Goal: Task Accomplishment & Management: Complete application form

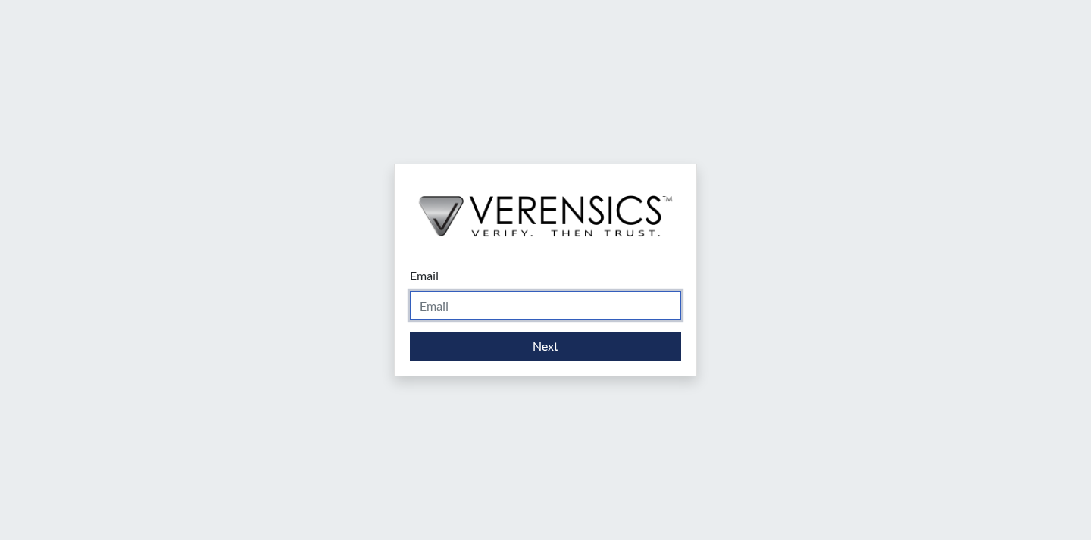
click at [458, 301] on input "Email" at bounding box center [545, 305] width 271 height 29
type input "[EMAIL_ADDRESS][PERSON_NAME][DOMAIN_NAME]"
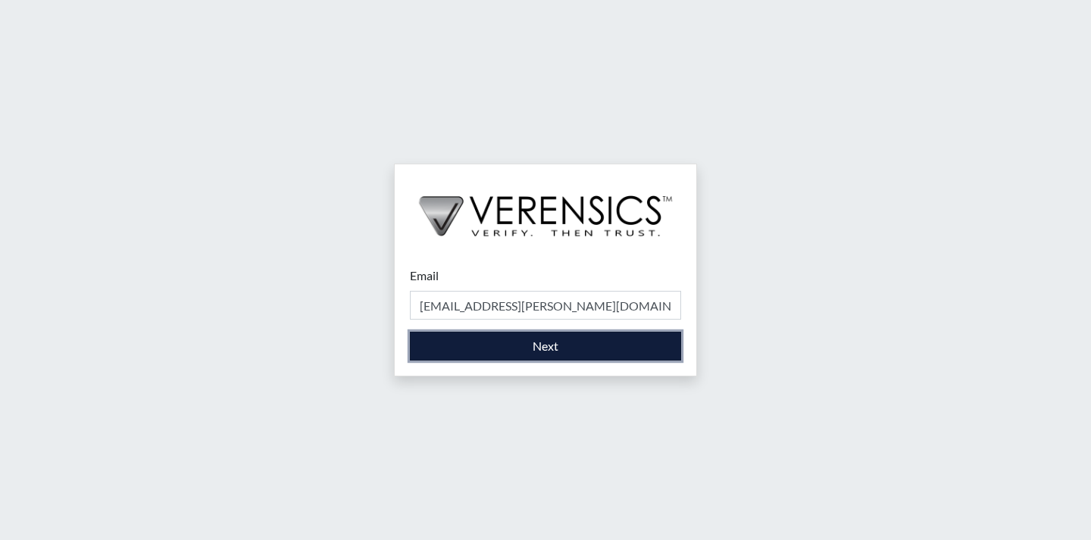
click at [532, 345] on button "Next" at bounding box center [545, 346] width 271 height 29
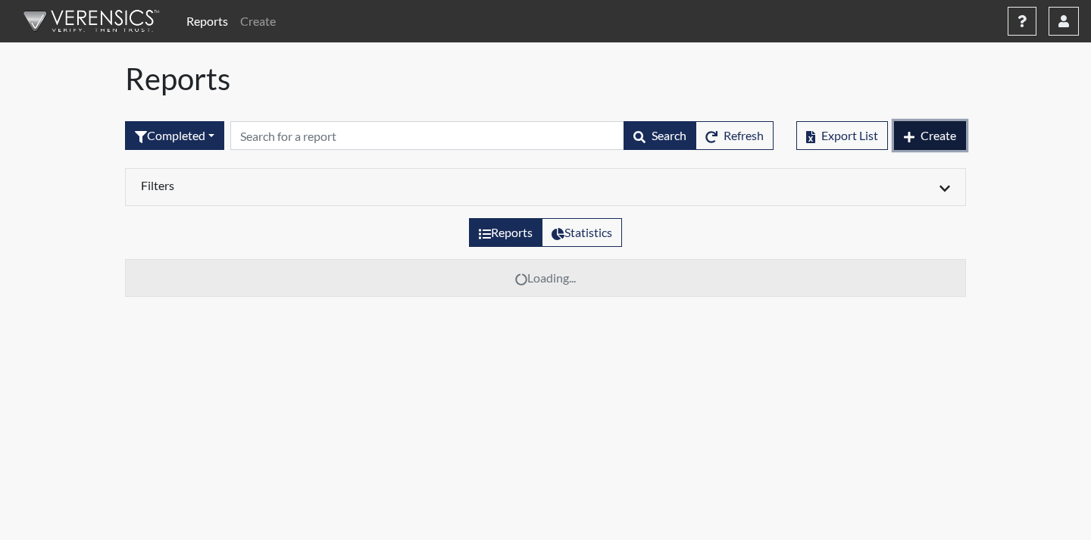
click at [928, 134] on span "Create" at bounding box center [939, 135] width 36 height 14
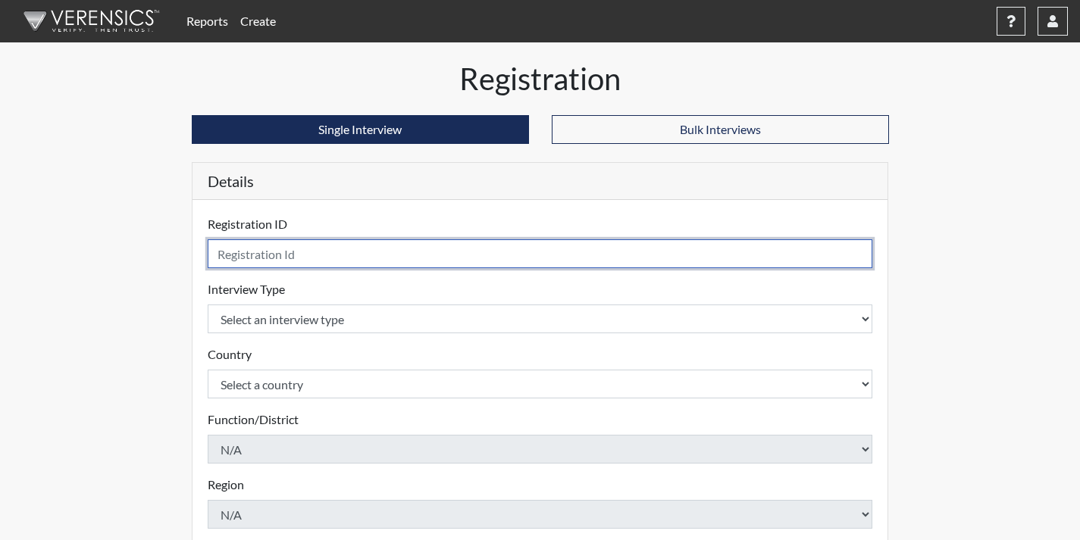
click at [520, 258] on input "text" at bounding box center [540, 253] width 665 height 29
type input "kmg0862"
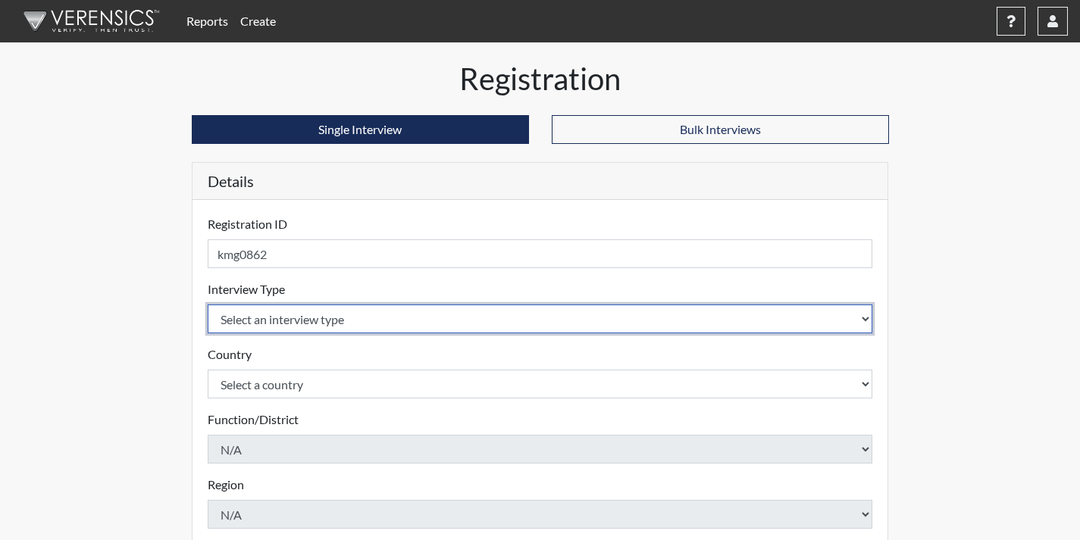
click at [487, 317] on select "Select an interview type Corrections Pre-Employment" at bounding box center [540, 319] width 665 height 29
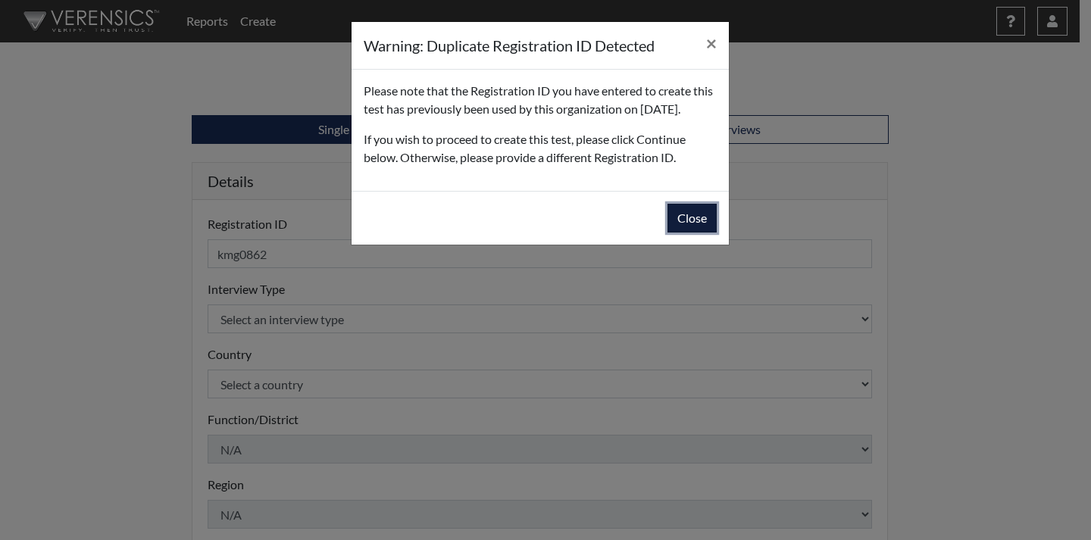
click at [708, 233] on button "Close" at bounding box center [691, 218] width 49 height 29
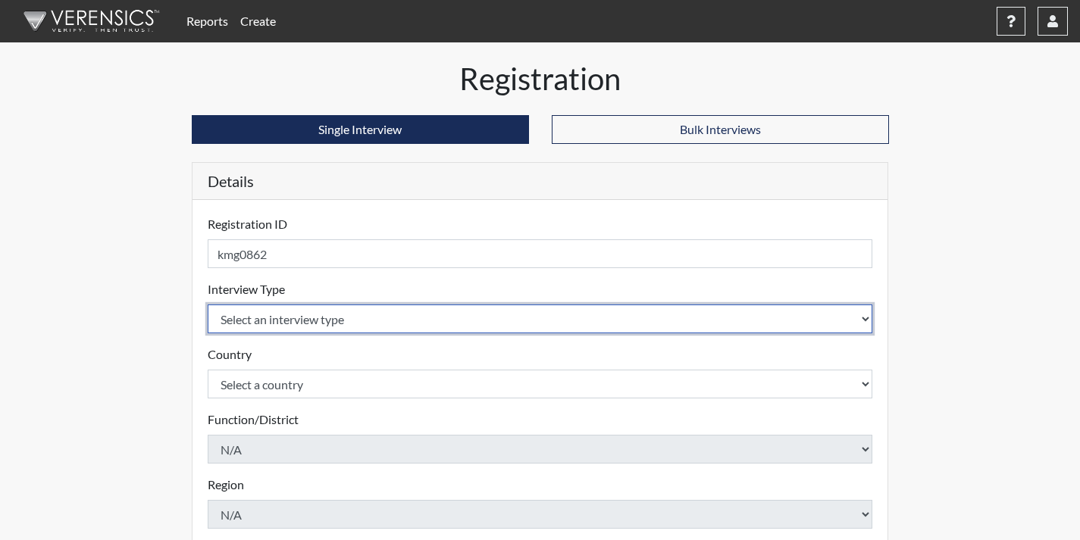
click at [541, 311] on select "Select an interview type Corrections Pre-Employment" at bounding box center [540, 319] width 665 height 29
select select "ff733e93-e1bf-11ea-9c9f-0eff0cf7eb8f"
click at [208, 305] on select "Select an interview type Corrections Pre-Employment" at bounding box center [540, 319] width 665 height 29
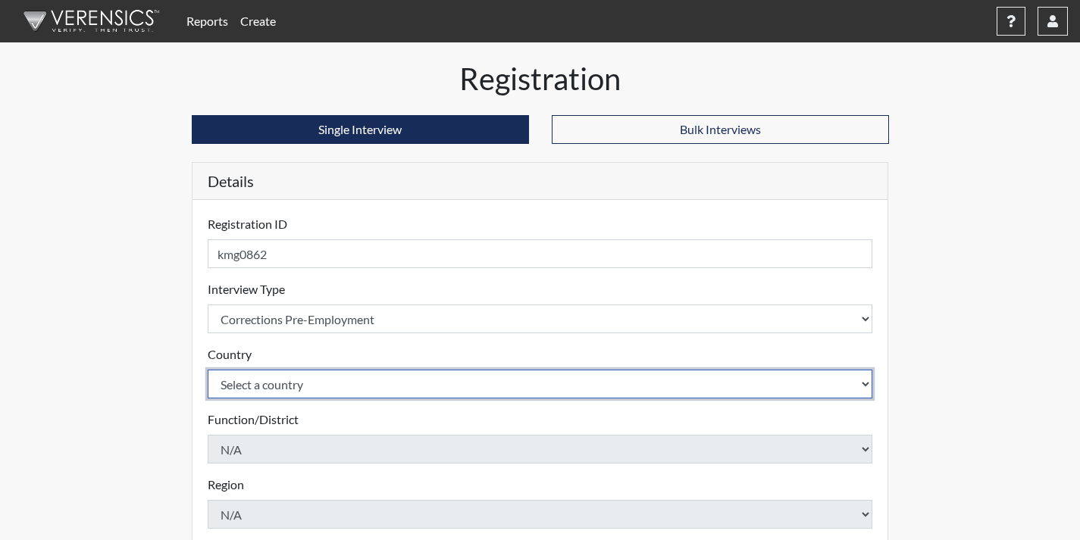
click at [530, 389] on select "Select a country [GEOGRAPHIC_DATA] [GEOGRAPHIC_DATA]" at bounding box center [540, 384] width 665 height 29
select select "united-states-of-[GEOGRAPHIC_DATA]"
click at [208, 370] on select "Select a country [GEOGRAPHIC_DATA] [GEOGRAPHIC_DATA]" at bounding box center [540, 384] width 665 height 29
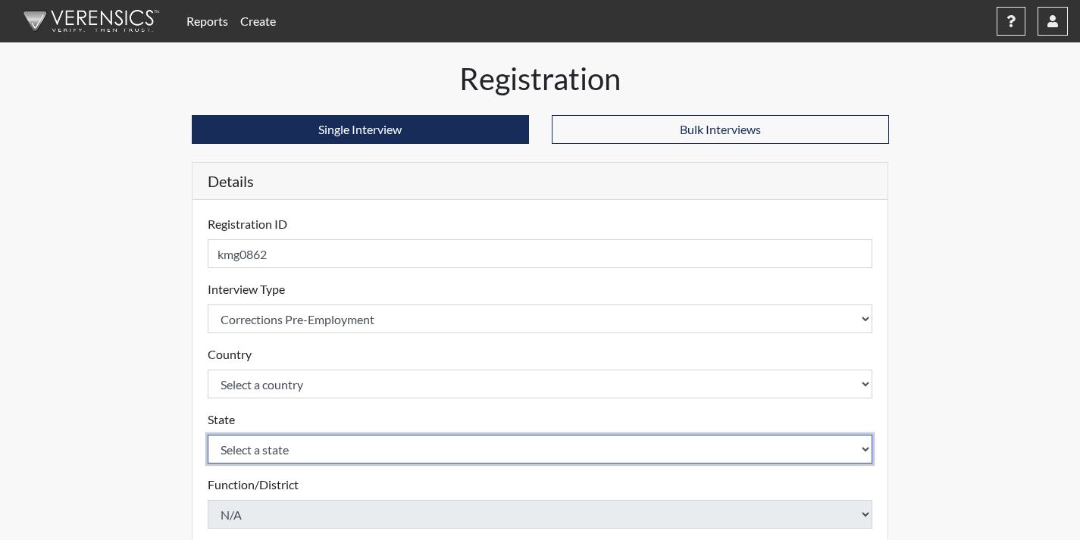
click at [504, 455] on select "Select a state [US_STATE] [US_STATE] [US_STATE] [US_STATE] [US_STATE] [US_STATE…" at bounding box center [540, 449] width 665 height 29
select select "GA"
click at [208, 435] on select "Select a state [US_STATE] [US_STATE] [US_STATE] [US_STATE] [US_STATE] [US_STATE…" at bounding box center [540, 449] width 665 height 29
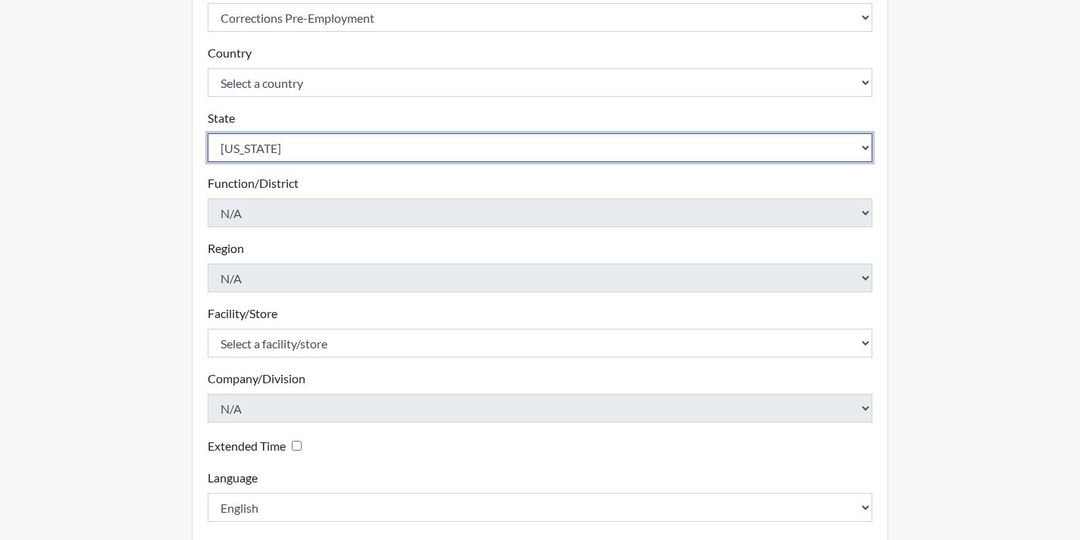
scroll to position [303, 0]
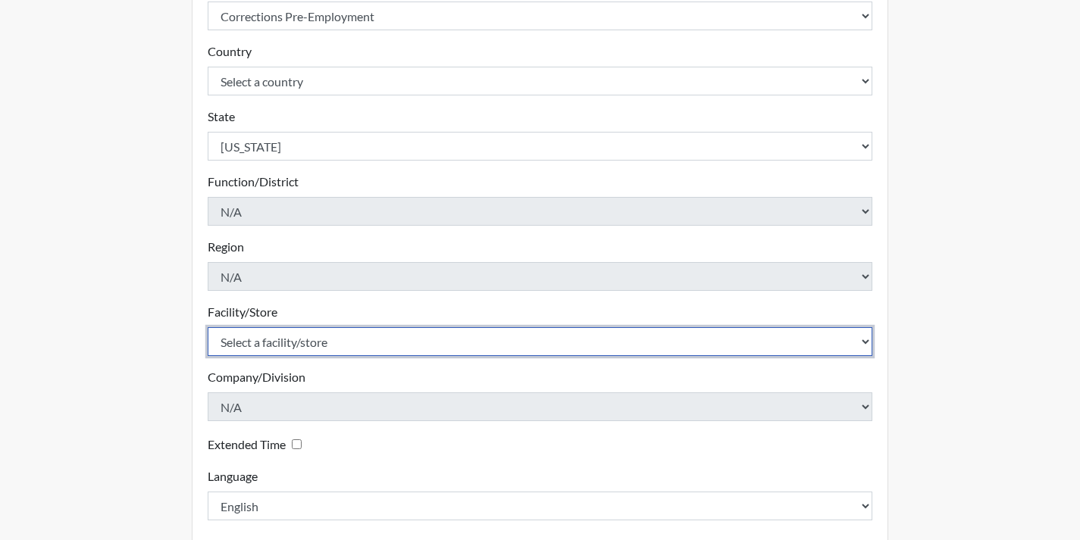
click at [355, 339] on select "Select a facility/store Coastal SP" at bounding box center [540, 341] width 665 height 29
select select "1ca32380-6dc3-48c7-adf5-9eb7d7284c70"
click at [208, 327] on select "Select a facility/store Coastal SP" at bounding box center [540, 341] width 665 height 29
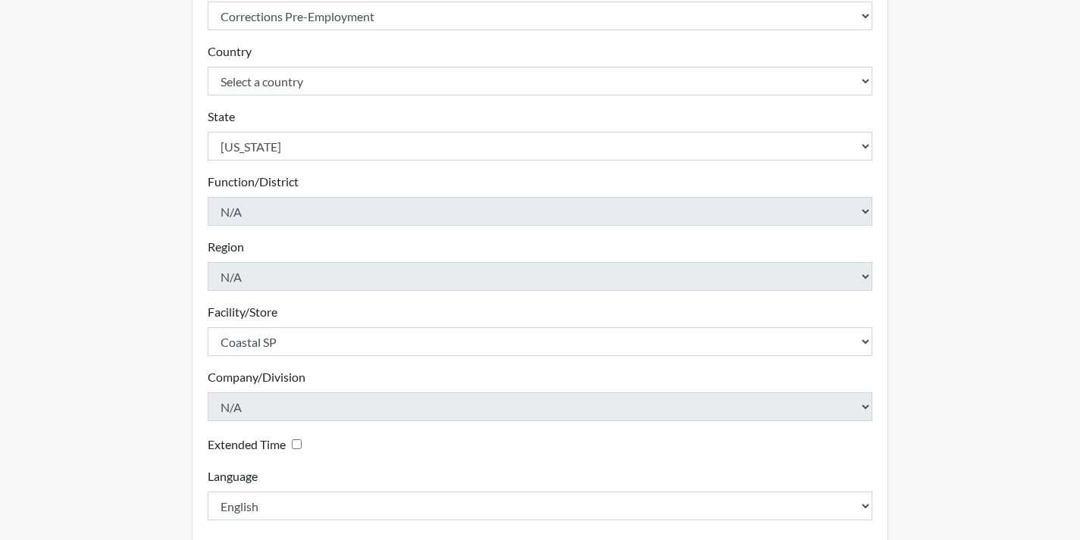
click at [157, 377] on div "Registration Single Interview Bulk Interviews Details Registration ID kmg0862 P…" at bounding box center [540, 186] width 864 height 857
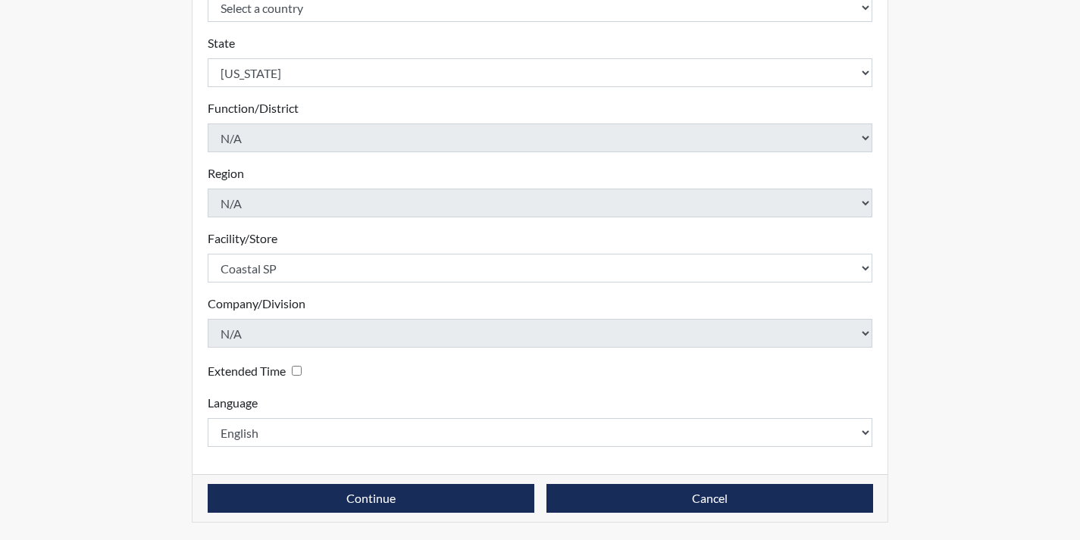
scroll to position [377, 0]
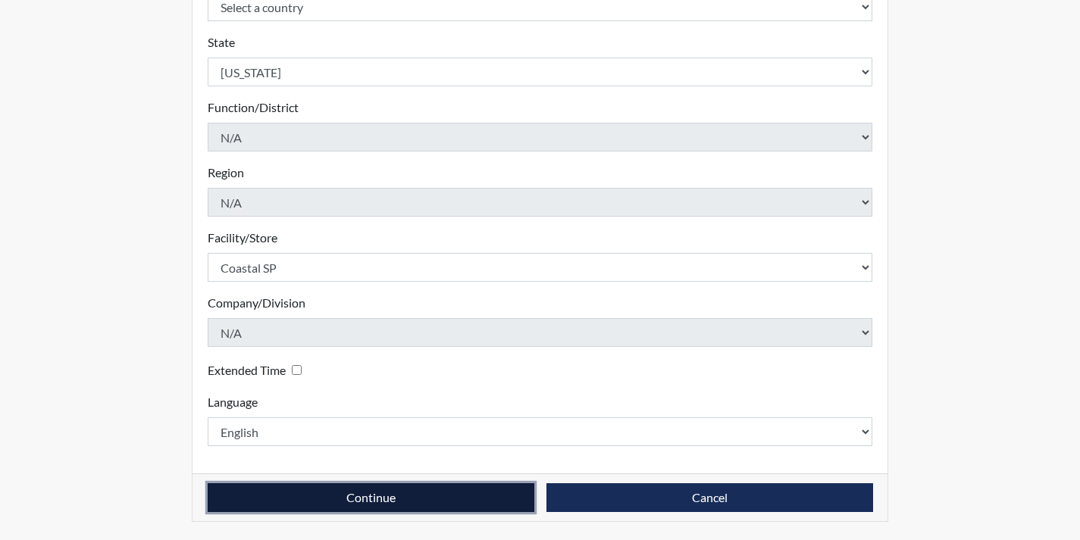
click at [430, 489] on button "Continue" at bounding box center [371, 497] width 327 height 29
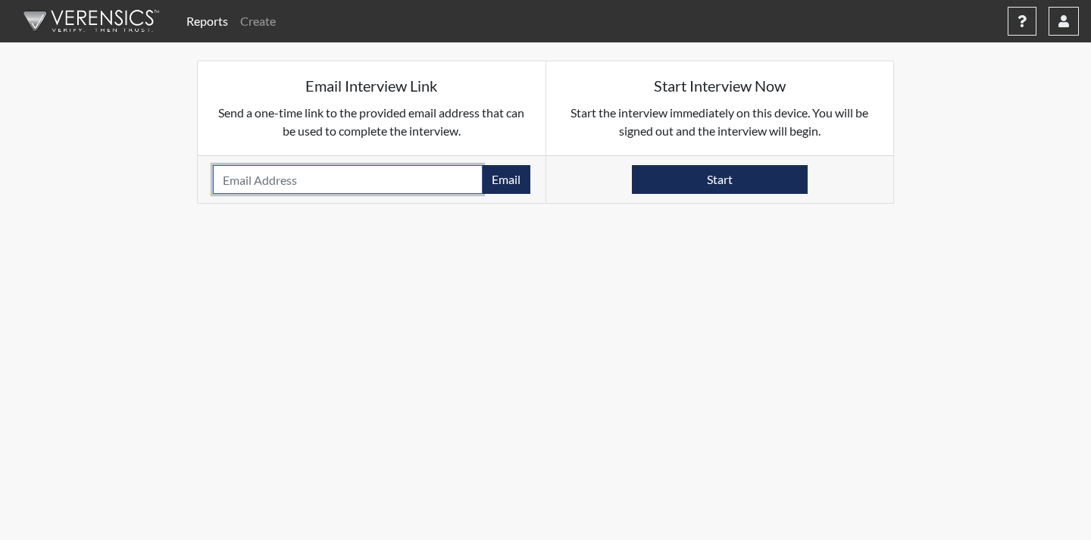
click at [419, 186] on input "email" at bounding box center [348, 179] width 270 height 29
type input "g"
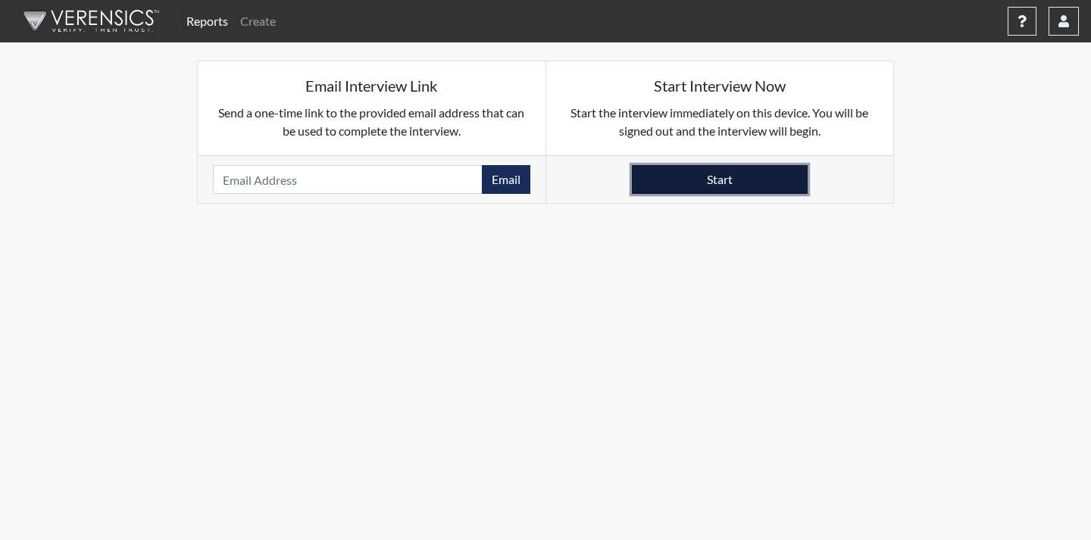
click at [782, 179] on button "Start" at bounding box center [720, 179] width 176 height 29
